Goal: Task Accomplishment & Management: Manage account settings

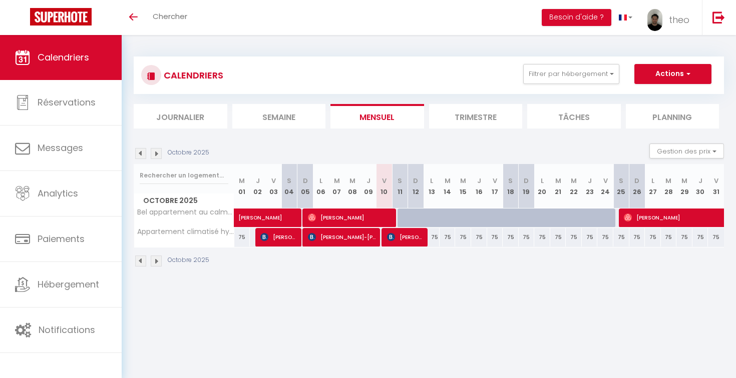
scroll to position [35, 0]
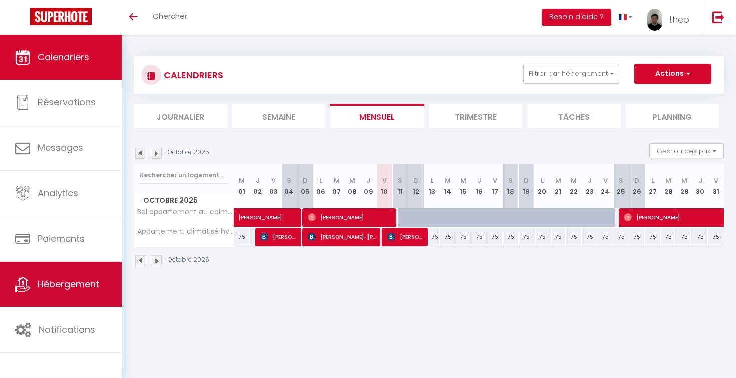
click at [86, 288] on span "Hébergement" at bounding box center [69, 284] width 62 height 13
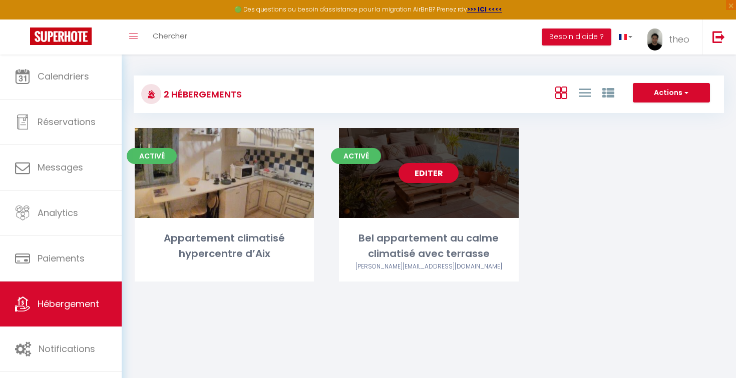
click at [436, 172] on link "Editer" at bounding box center [428, 173] width 60 height 20
select select "3"
select select "2"
select select "1"
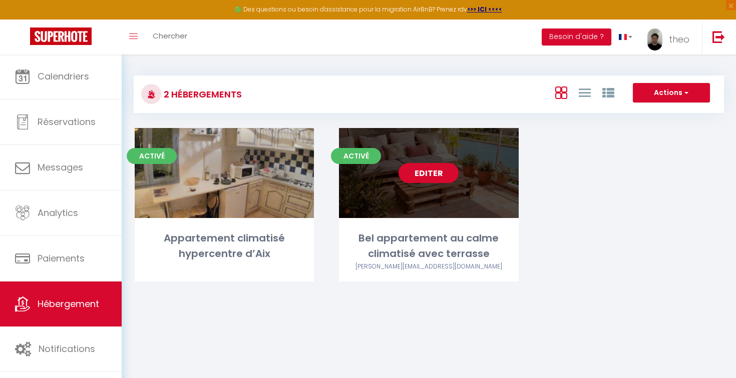
select select "28"
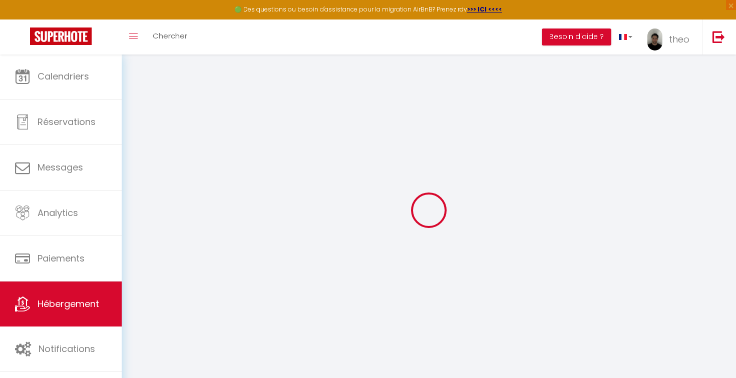
select select
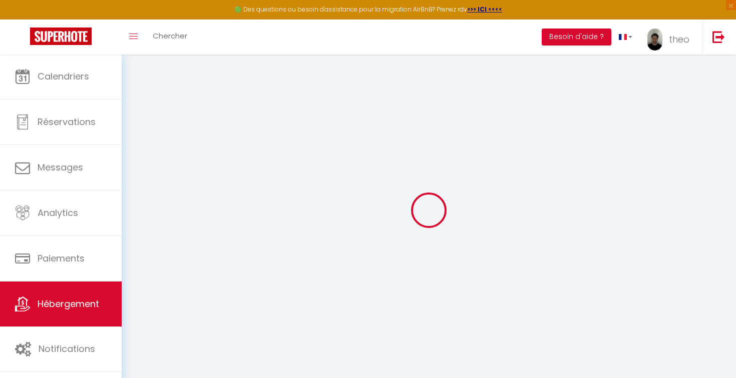
select select
checkbox input "false"
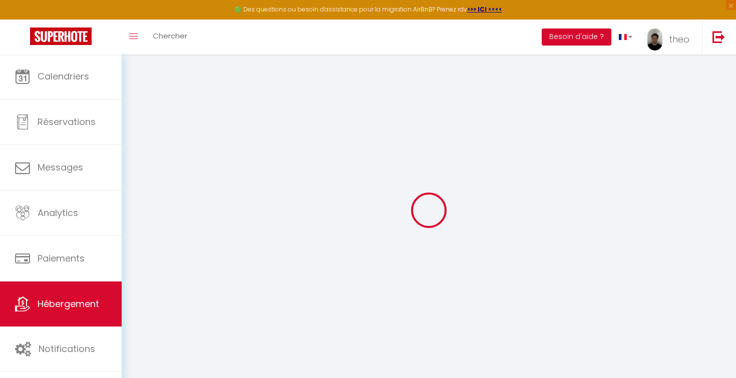
select select
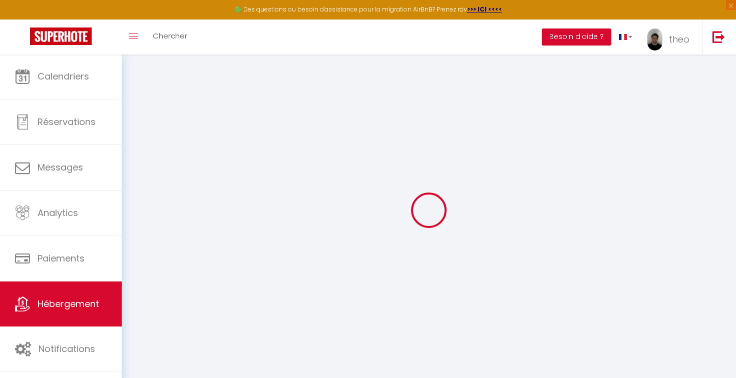
select select
checkbox input "false"
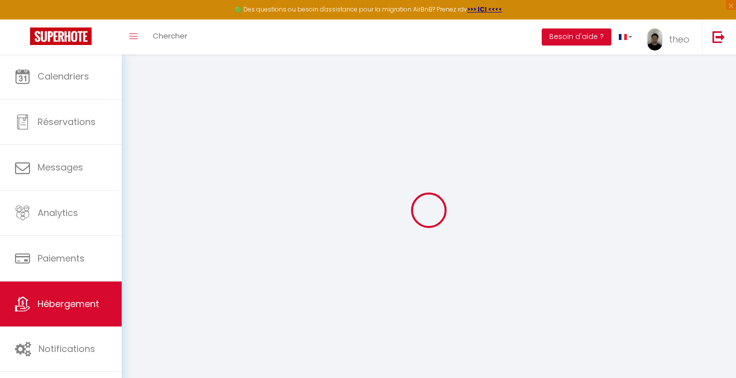
checkbox input "false"
select select
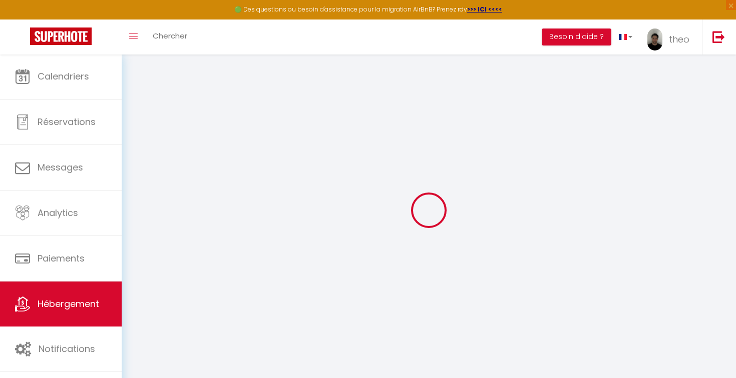
select select
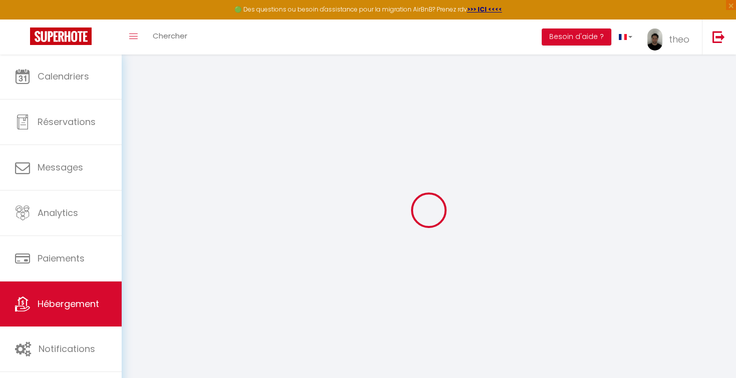
checkbox input "false"
select select
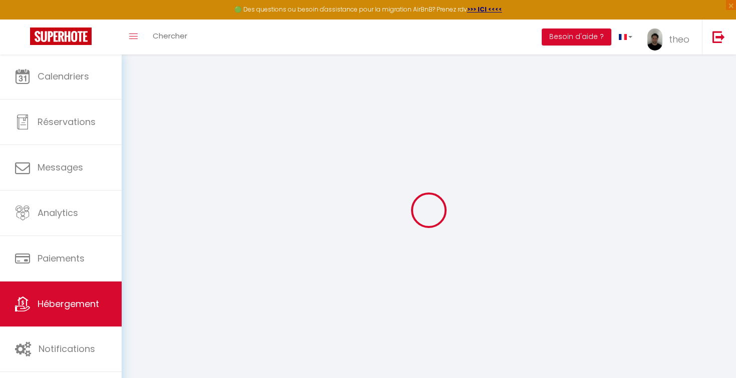
select select
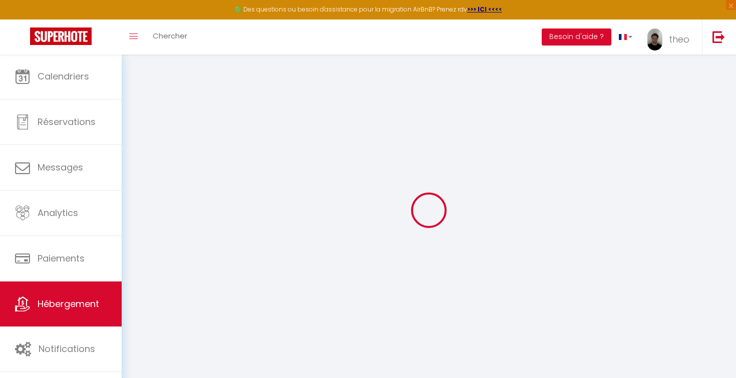
select select
checkbox input "false"
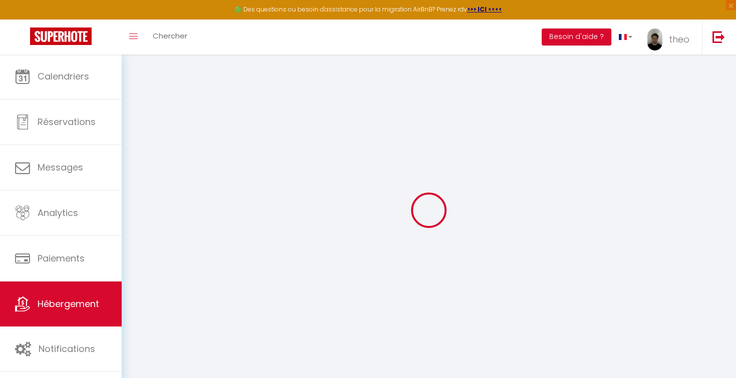
checkbox input "false"
select select
type input "Bel appartement au calme climatisé avec terrasse"
select select "2"
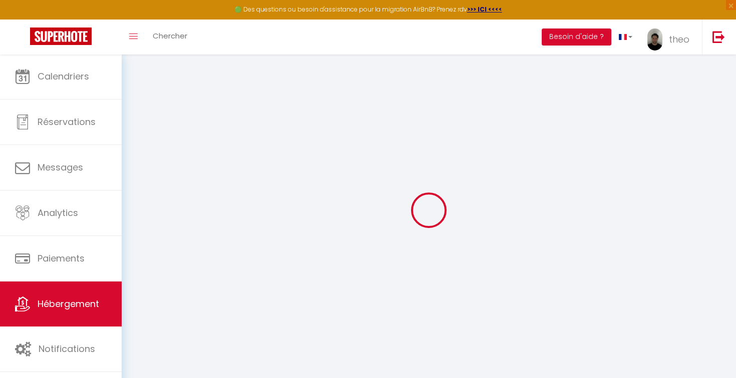
select select "2"
type input "65"
type input "55"
select select
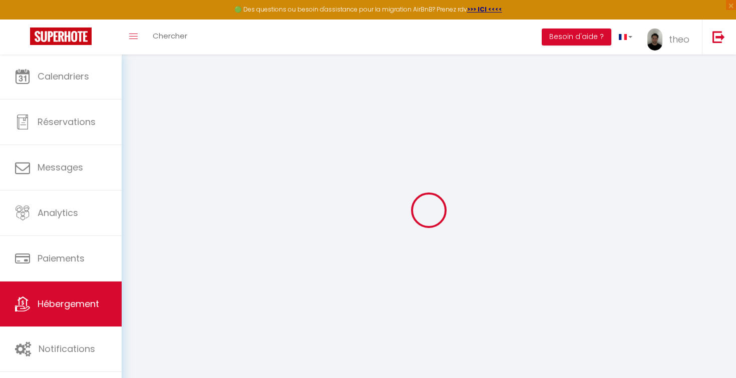
select select
type input "1 Avenue du Docteur Bertrand"
type input "13100"
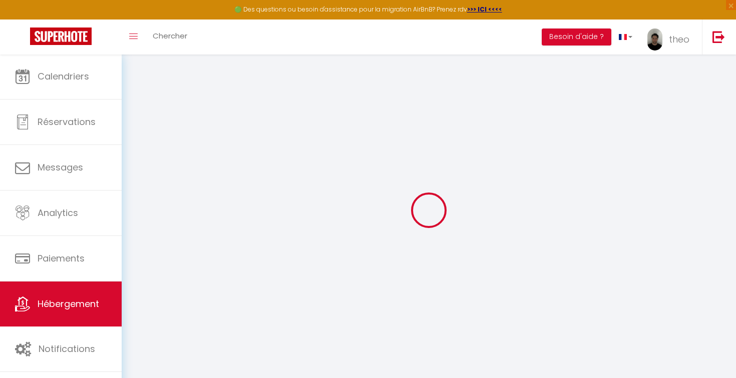
type input "Aix-en-Provence"
type input "[EMAIL_ADDRESS][DOMAIN_NAME]"
select select
checkbox input "false"
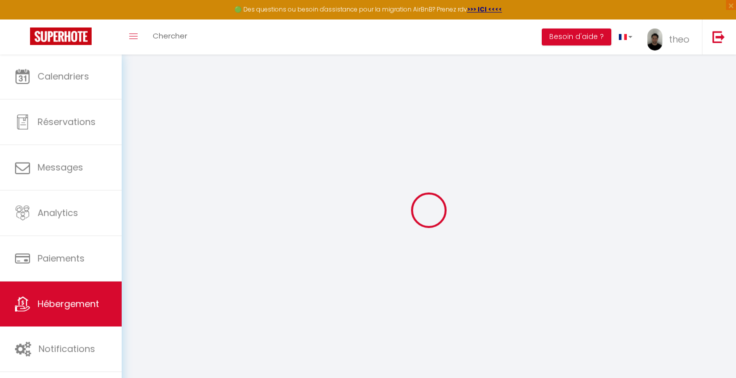
checkbox input "false"
select select
type input "0"
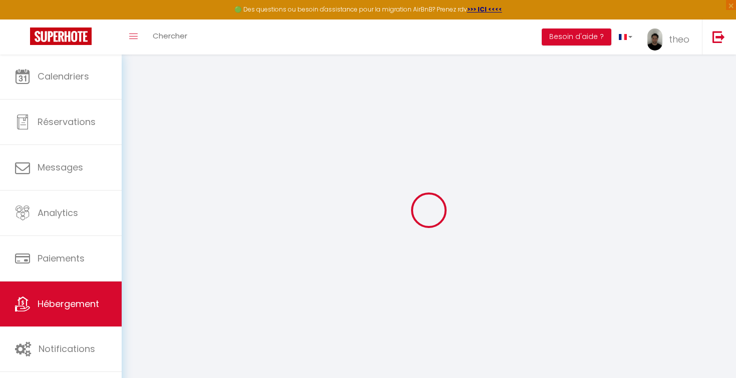
type input "0"
select select
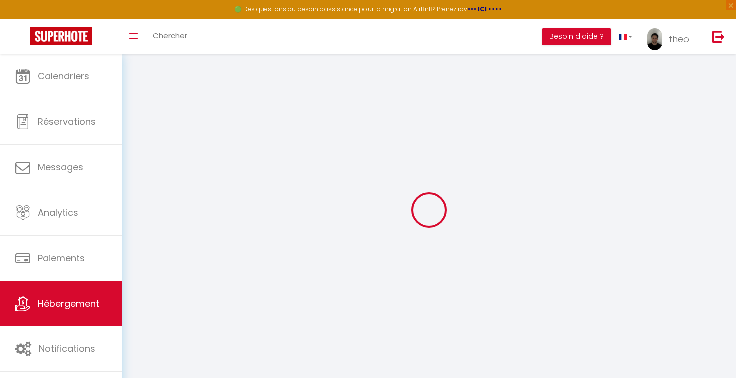
select select
checkbox input "false"
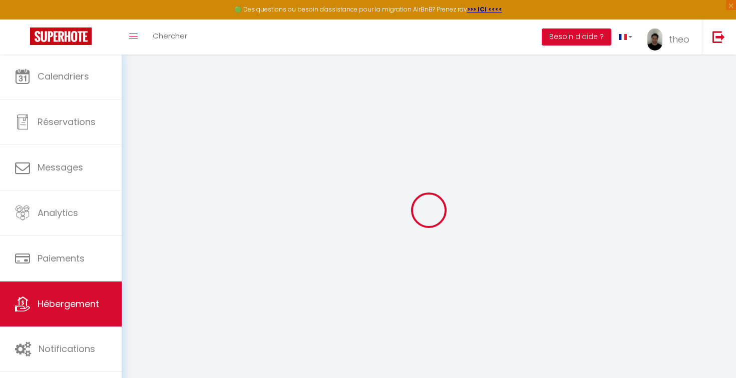
checkbox input "false"
select select
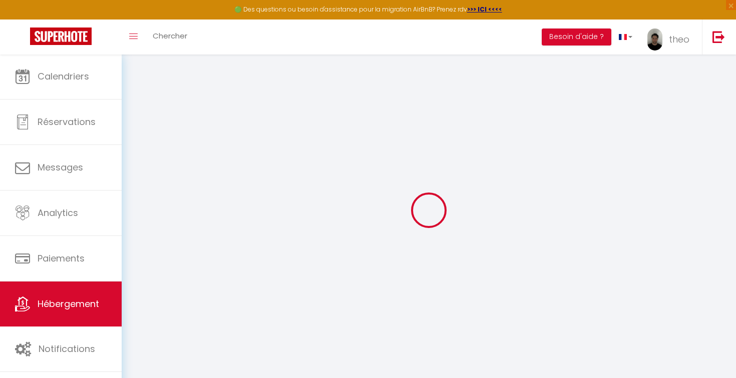
select select
checkbox input "false"
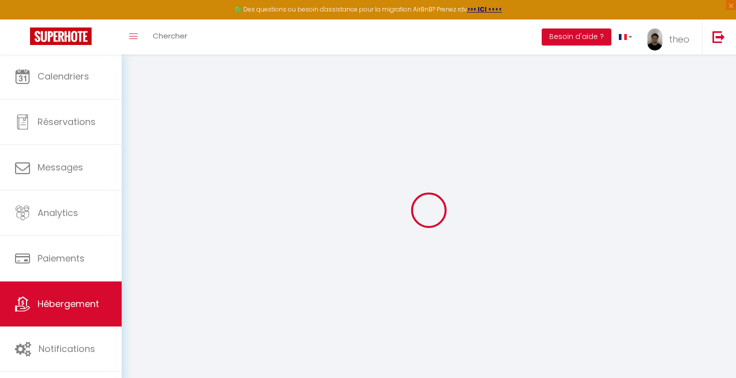
checkbox input "false"
select select
checkbox input "false"
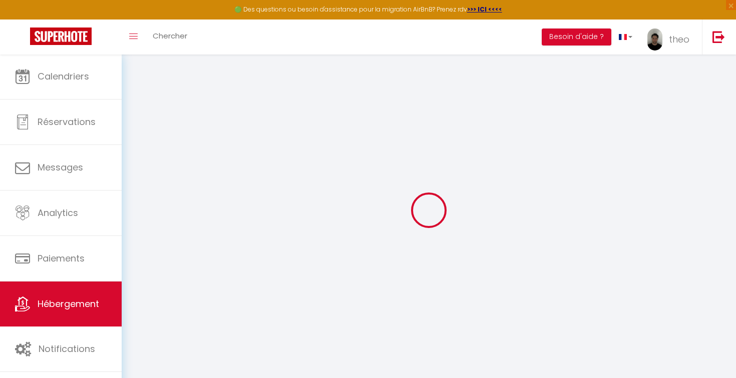
checkbox input "false"
select select
checkbox input "false"
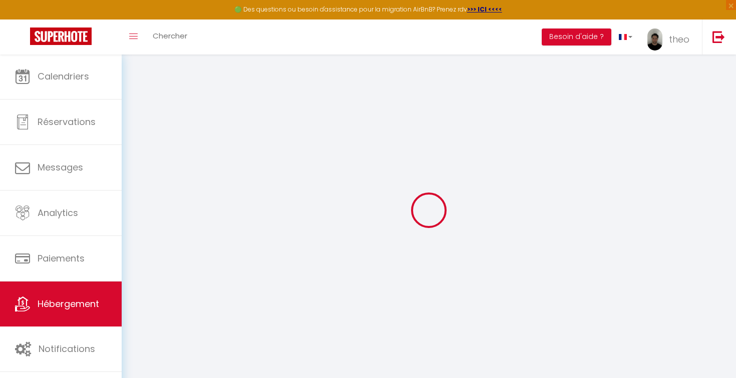
checkbox input "false"
select select "15:00"
select select "23:45"
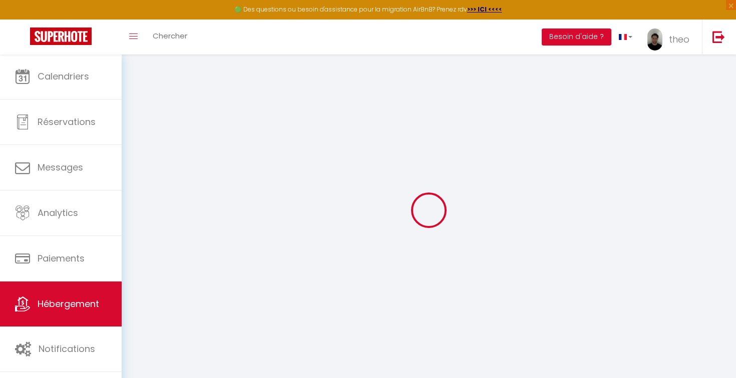
select select "11:00"
select select "30"
select select "120"
select select
checkbox input "false"
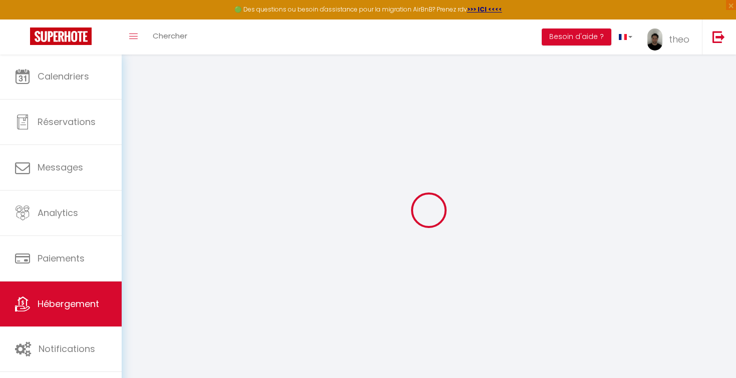
checkbox input "false"
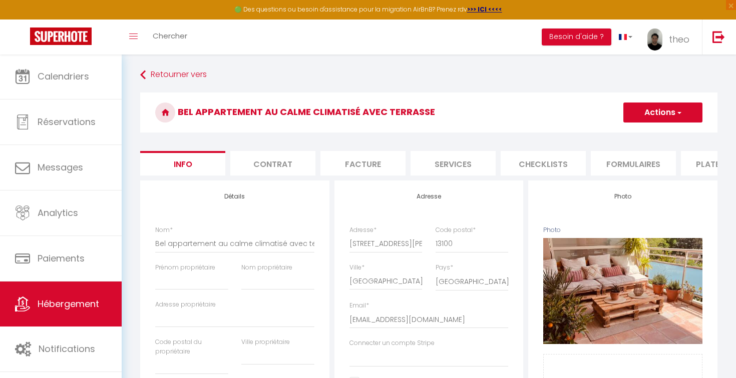
select select
checkbox input "false"
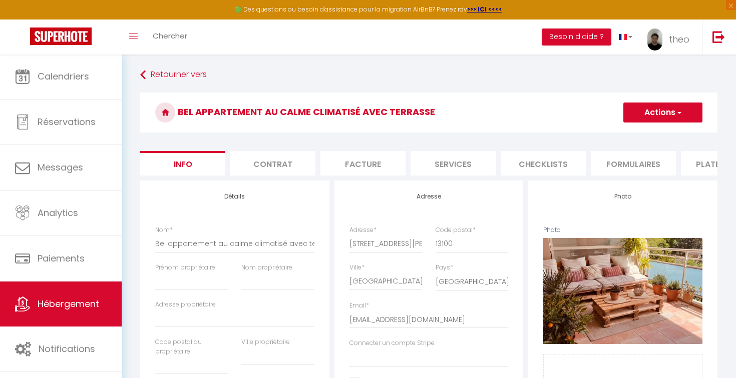
click at [700, 165] on li "Plateformes" at bounding box center [723, 163] width 85 height 25
select select
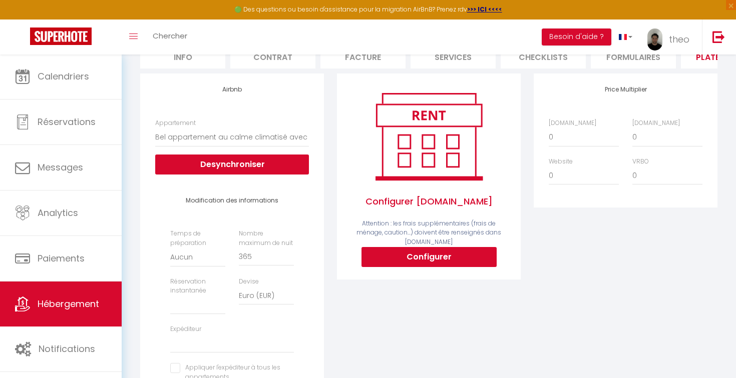
scroll to position [120, 0]
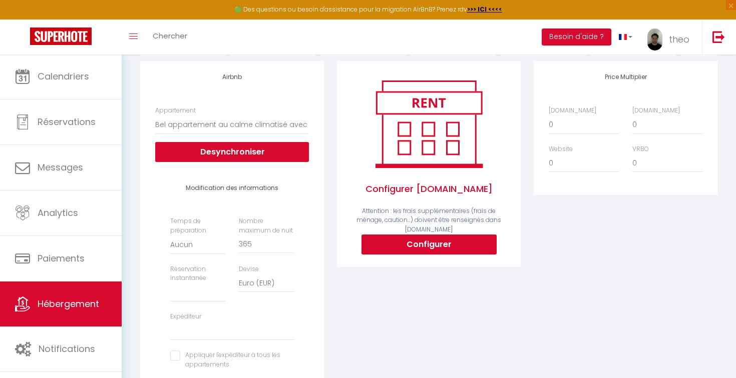
click at [432, 243] on button "Configurer" at bounding box center [428, 245] width 135 height 20
select select
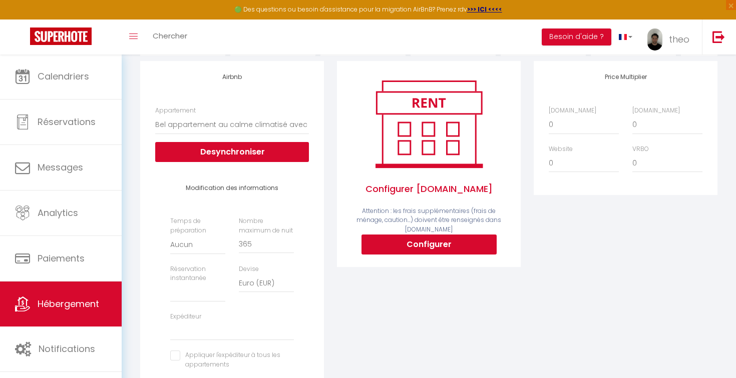
type input "theo-hernandez-b0f03tfx_property@reply.superhote.com"
type input "[EMAIL_ADDRESS][DOMAIN_NAME]"
select select
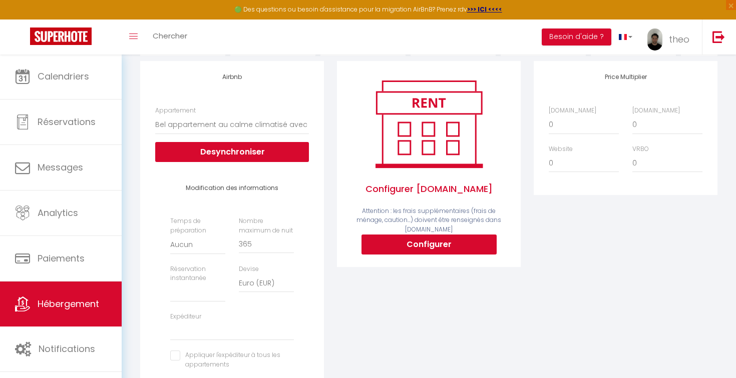
select select
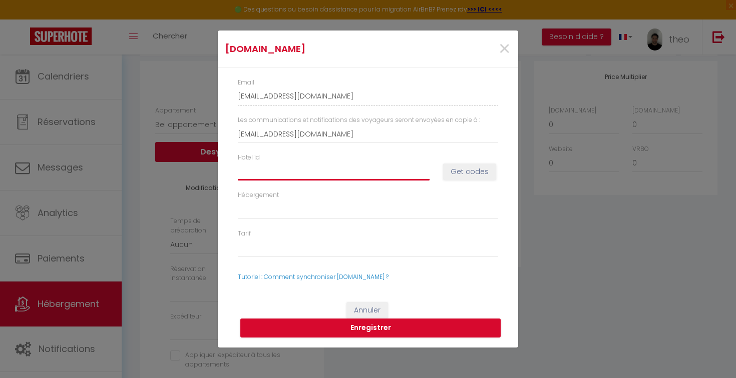
click at [328, 174] on input "Hotel id" at bounding box center [334, 172] width 192 height 18
paste input "10500722"
type input "10500722"
select select
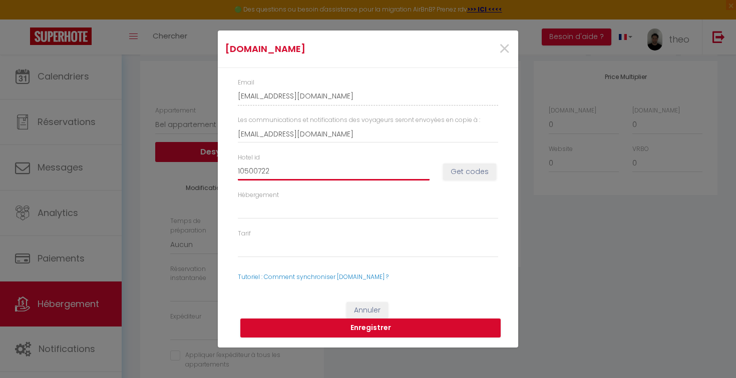
select select
type input "10500722"
click at [458, 178] on button "Get codes" at bounding box center [469, 172] width 53 height 17
select select
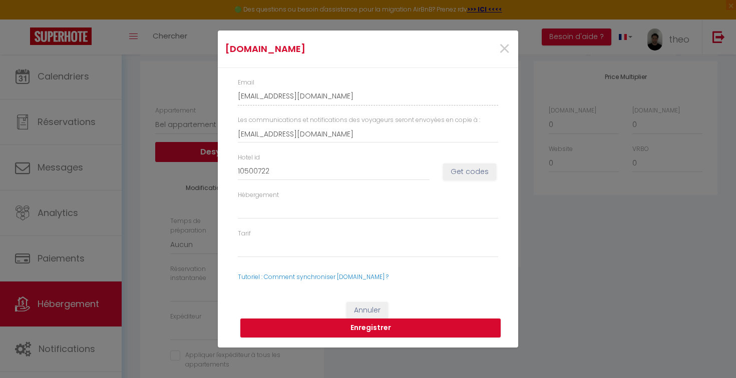
select select
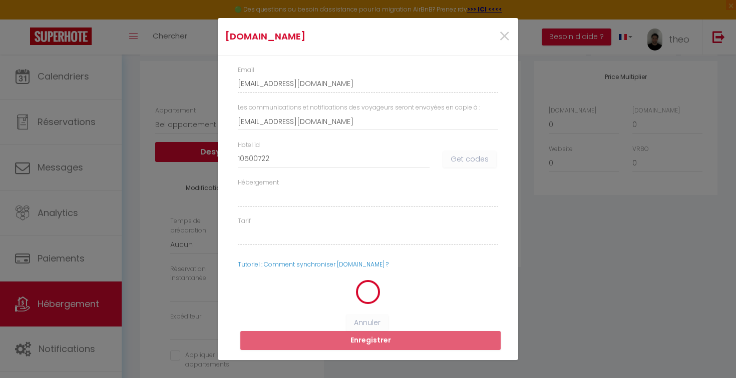
select select
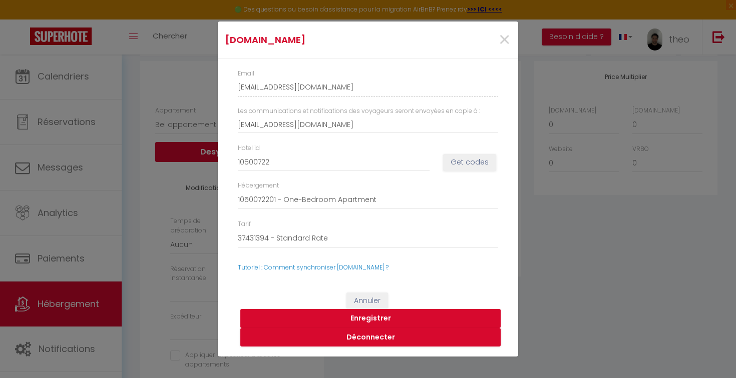
click at [375, 318] on button "Enregistrer" at bounding box center [370, 318] width 260 height 19
select select
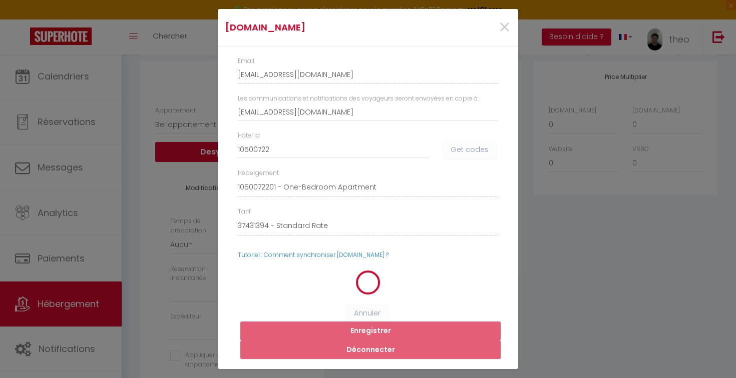
select select
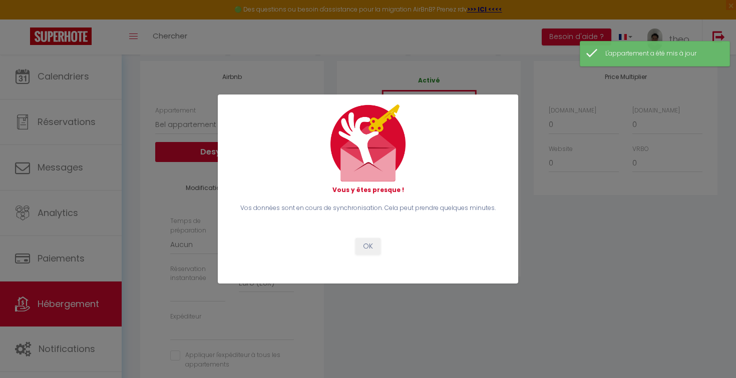
click at [369, 245] on button "OK" at bounding box center [367, 246] width 25 height 17
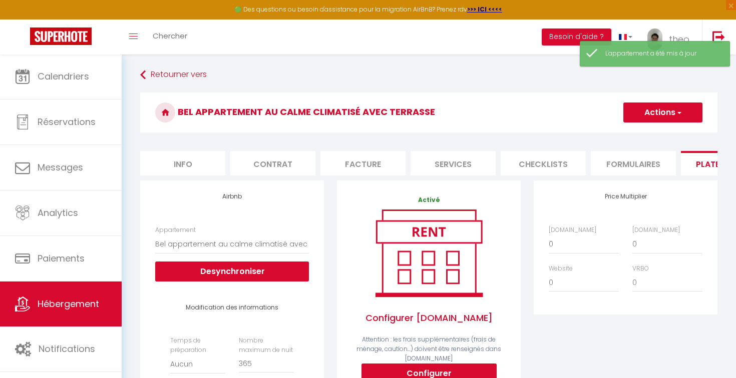
scroll to position [0, 0]
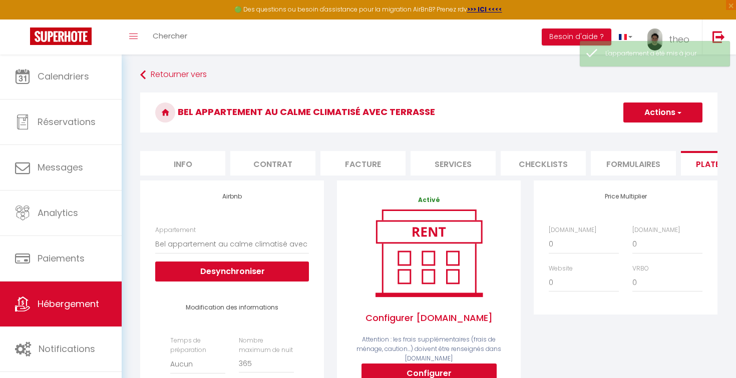
click at [202, 164] on li "Info" at bounding box center [182, 163] width 85 height 25
select select
checkbox input "false"
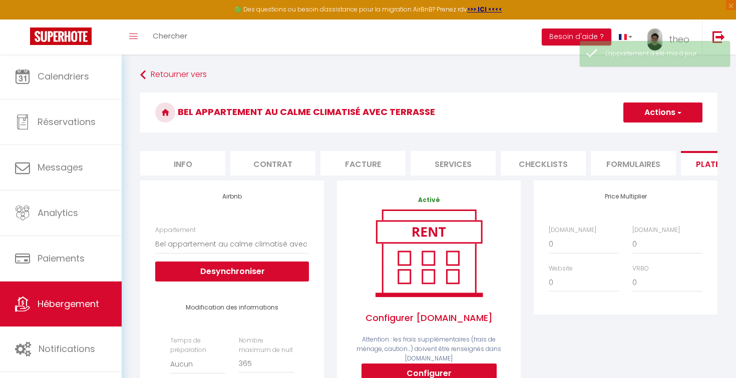
checkbox input "false"
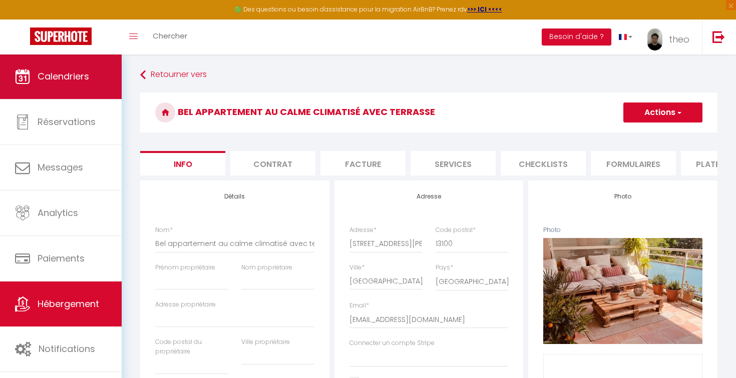
click at [86, 69] on link "Calendriers" at bounding box center [61, 76] width 122 height 45
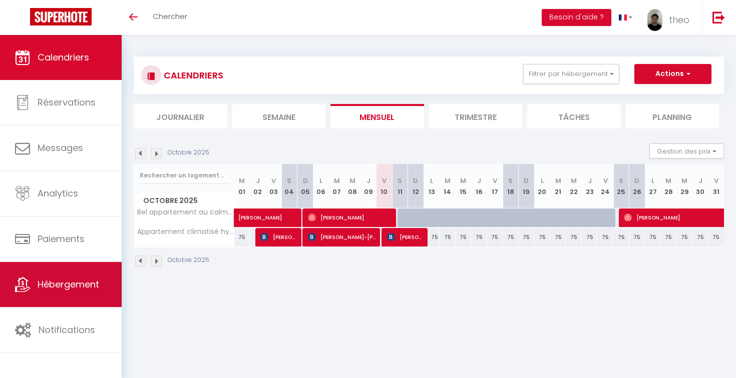
click at [29, 275] on link "Hébergement" at bounding box center [61, 284] width 122 height 45
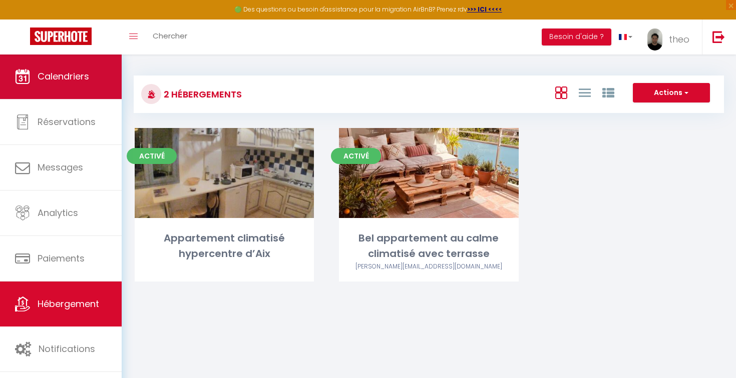
click at [94, 98] on link "Calendriers" at bounding box center [61, 76] width 122 height 45
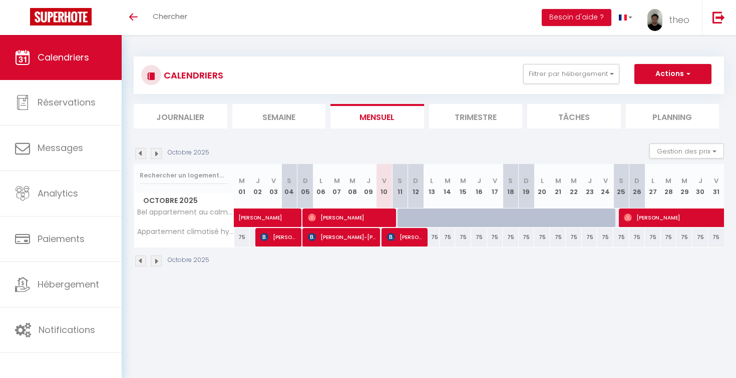
click at [155, 157] on img at bounding box center [156, 153] width 11 height 11
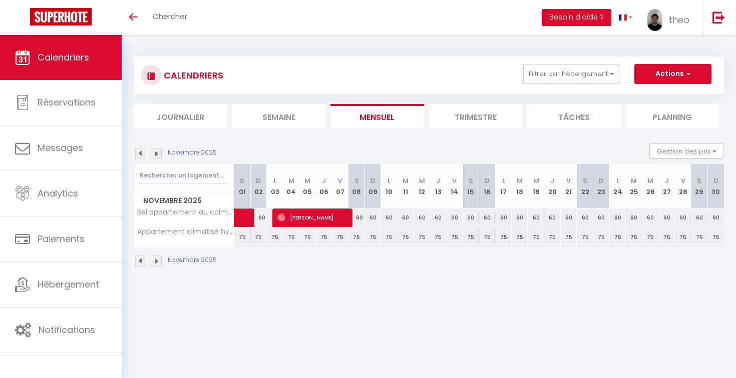
click at [160, 154] on img at bounding box center [156, 153] width 11 height 11
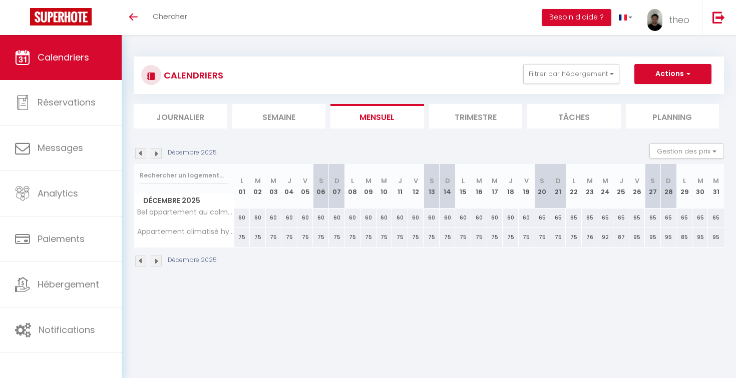
click at [140, 156] on img at bounding box center [140, 153] width 11 height 11
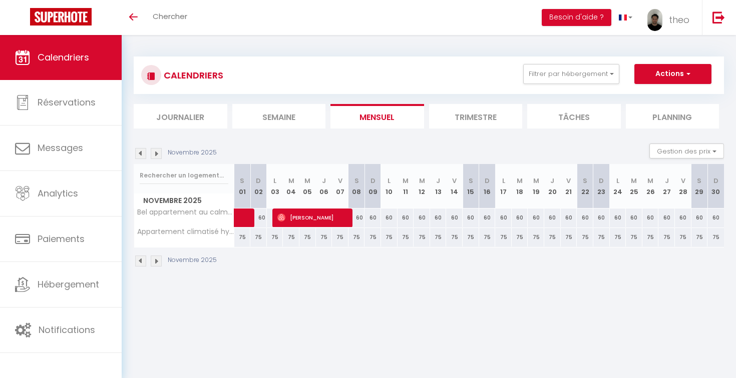
click at [140, 156] on img at bounding box center [140, 153] width 11 height 11
